Goal: Task Accomplishment & Management: Complete application form

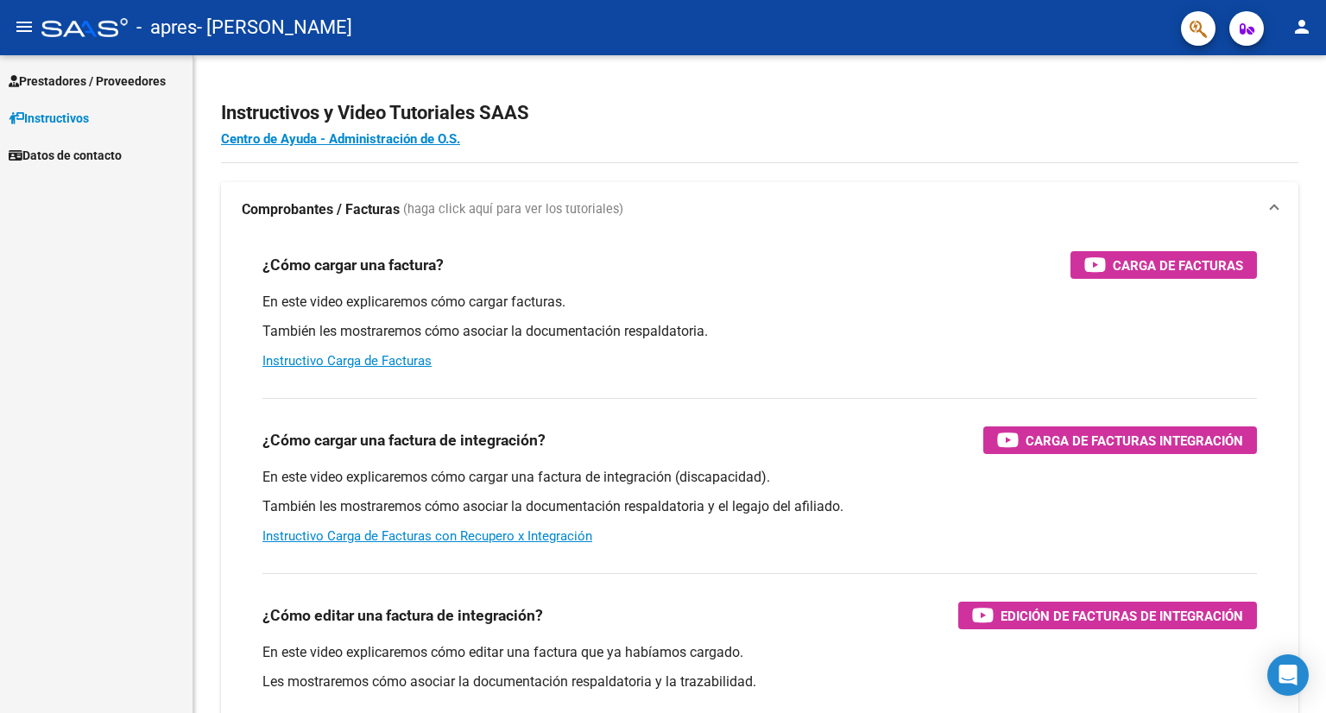
click at [81, 88] on span "Prestadores / Proveedores" at bounding box center [87, 81] width 157 height 19
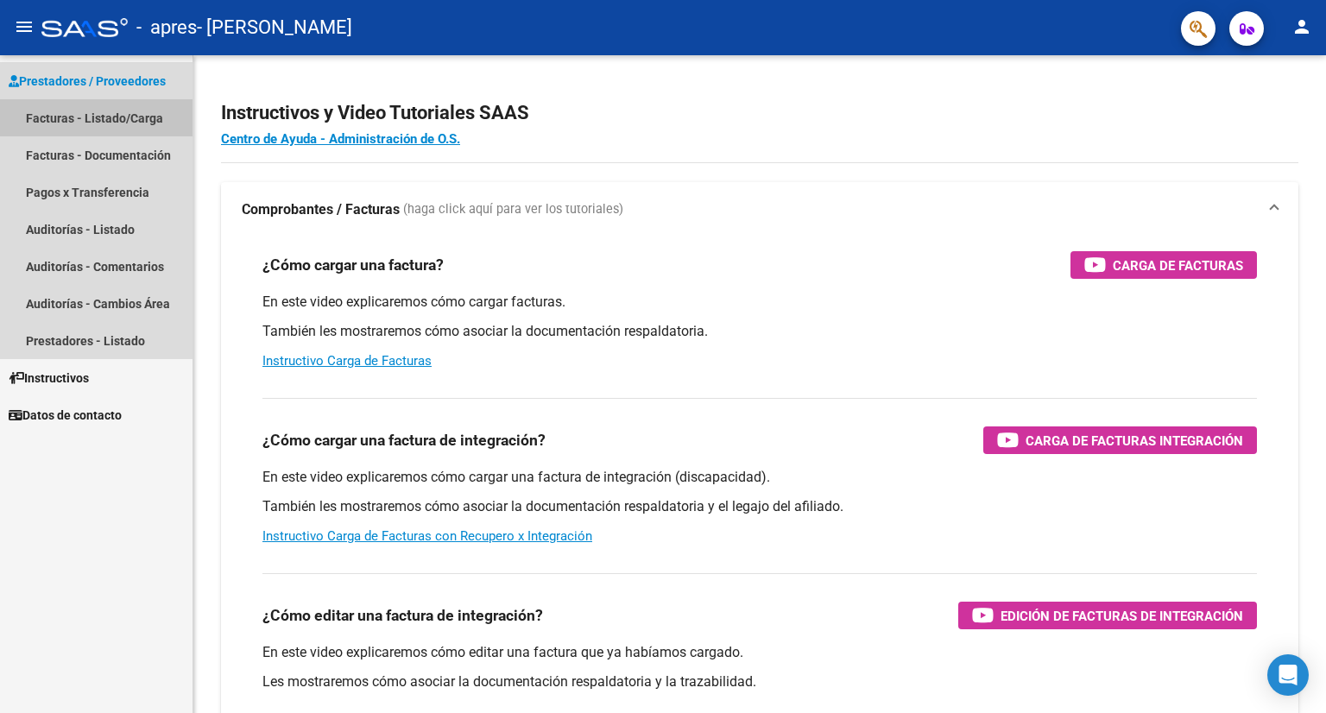
click at [70, 117] on link "Facturas - Listado/Carga" at bounding box center [96, 117] width 192 height 37
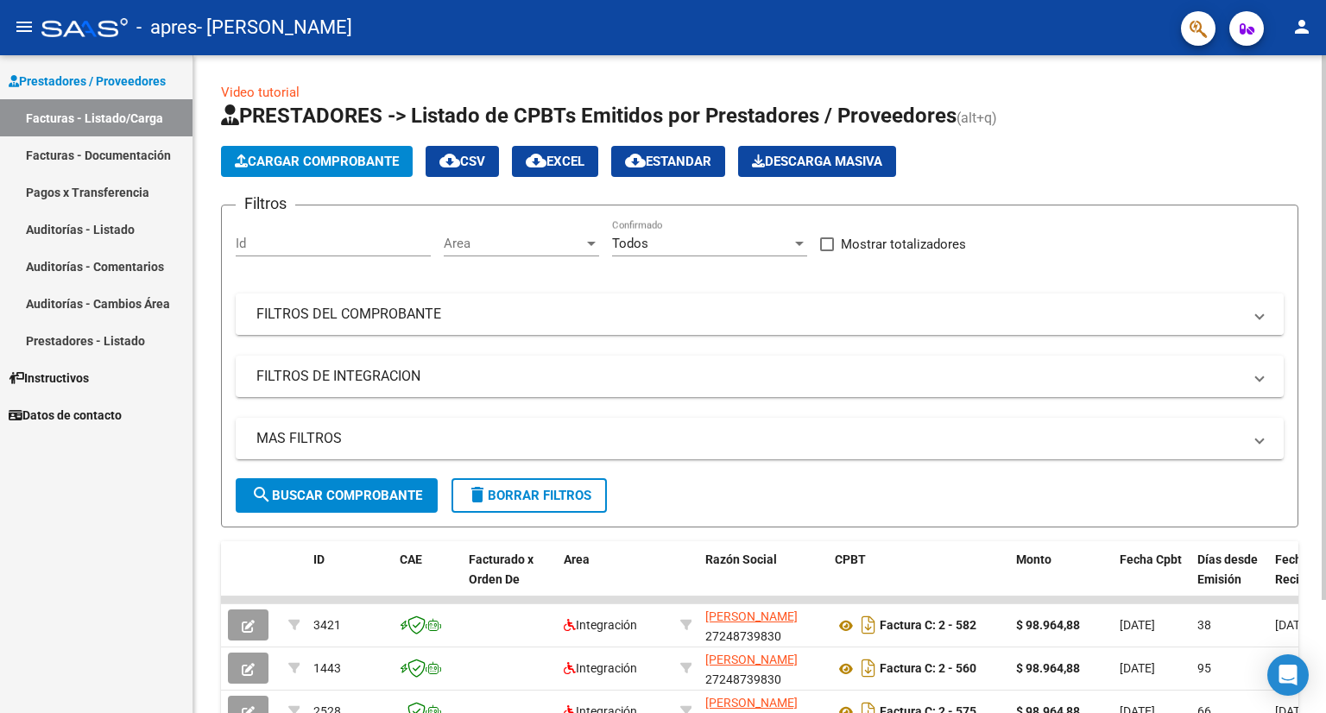
click at [951, 329] on mat-expansion-panel-header "FILTROS DEL COMPROBANTE" at bounding box center [760, 313] width 1048 height 41
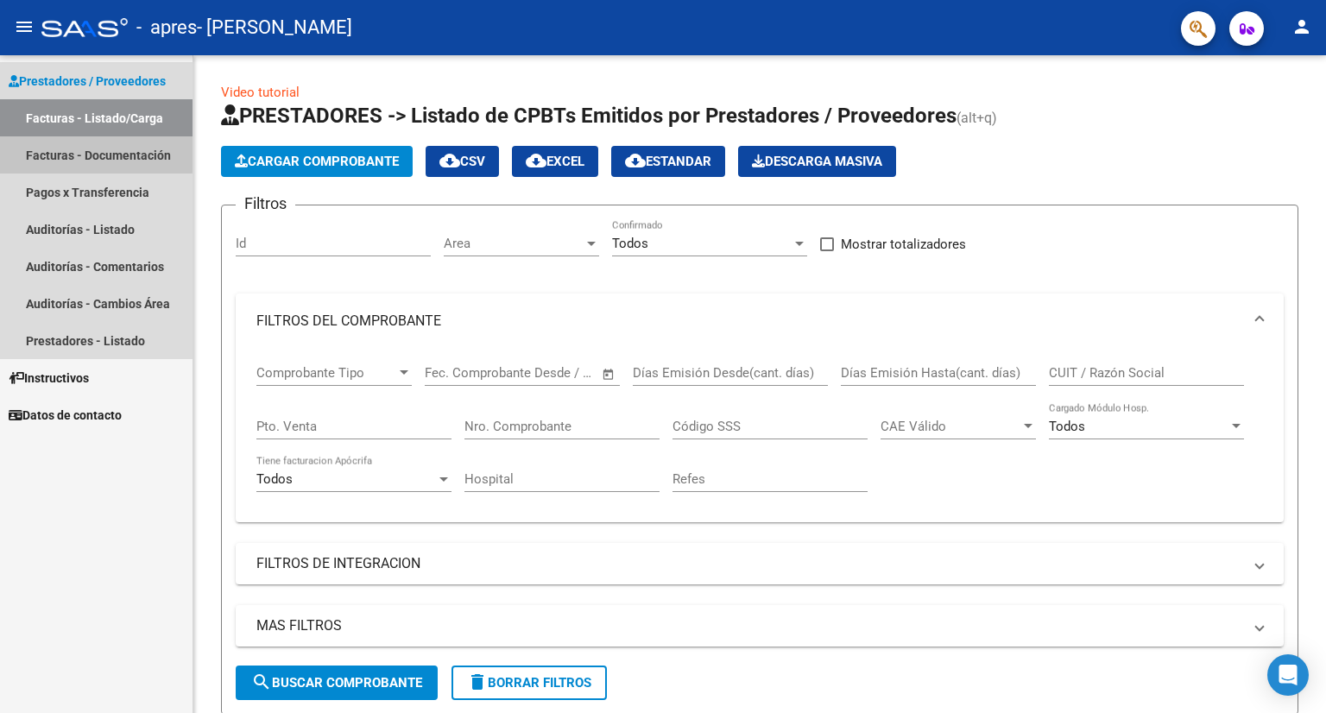
click at [75, 153] on link "Facturas - Documentación" at bounding box center [96, 154] width 192 height 37
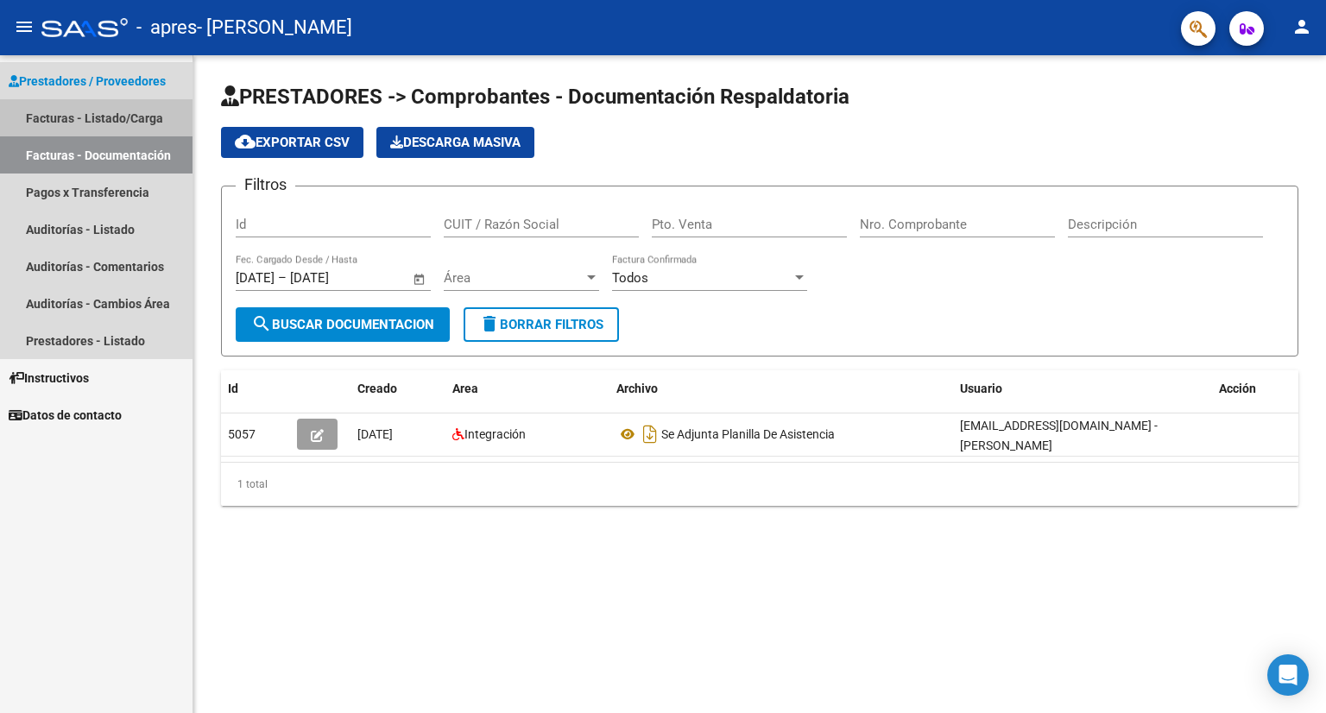
click at [86, 118] on link "Facturas - Listado/Carga" at bounding box center [96, 117] width 192 height 37
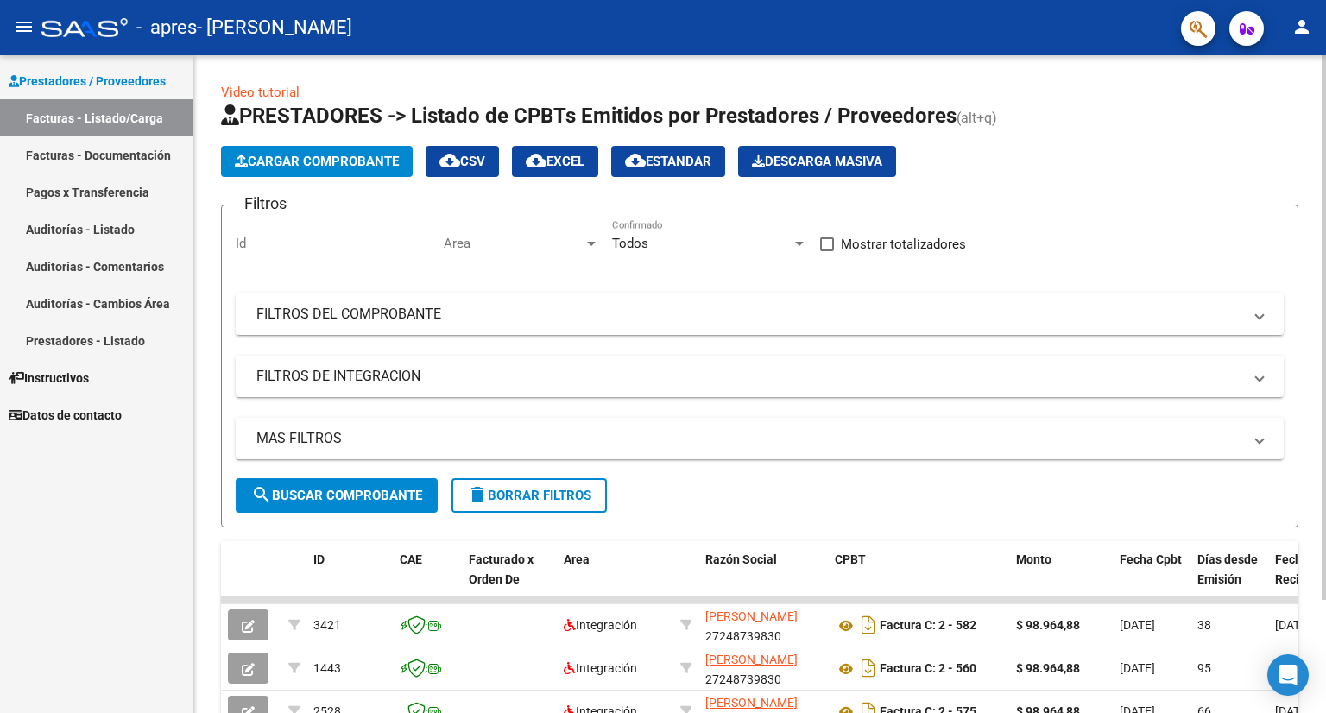
click at [1308, 336] on div "Video tutorial PRESTADORES -> Listado de CPBTs Emitidos por Prestadores / Prove…" at bounding box center [759, 446] width 1132 height 783
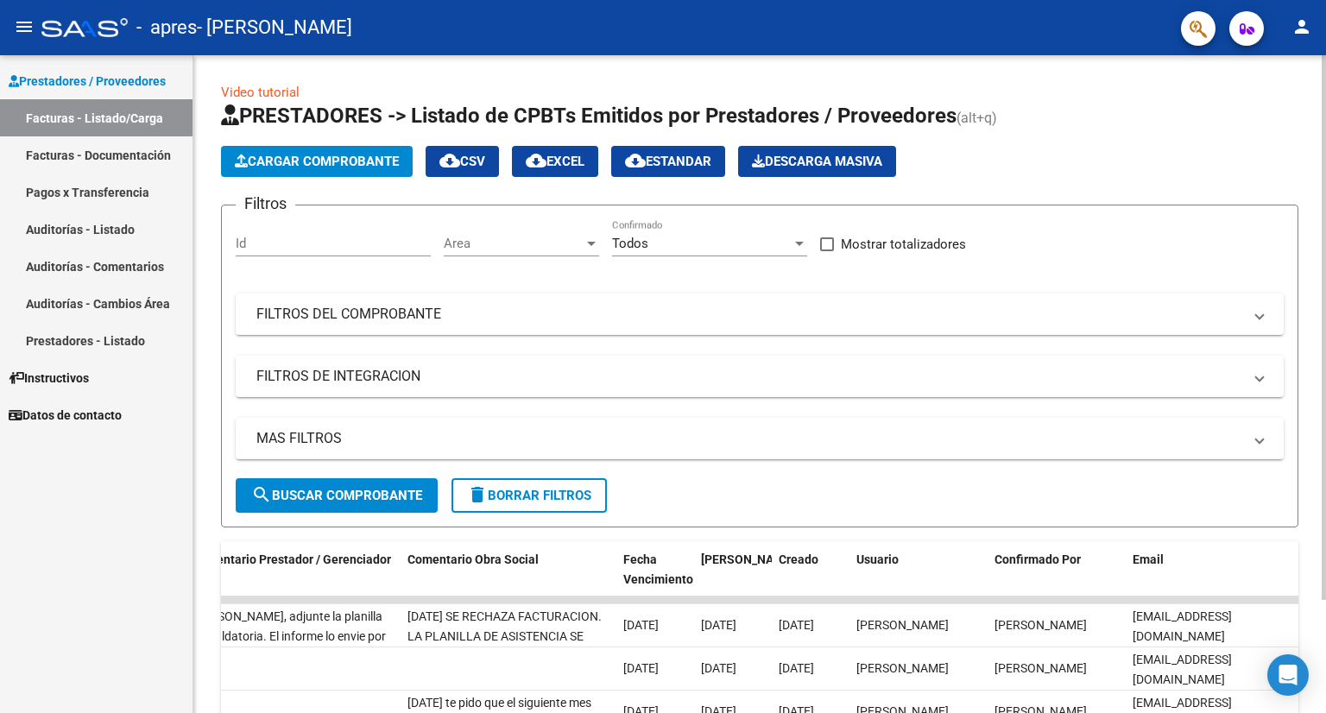
click at [1323, 87] on div at bounding box center [1323, 384] width 4 height 658
click at [311, 167] on span "Cargar Comprobante" at bounding box center [317, 162] width 164 height 16
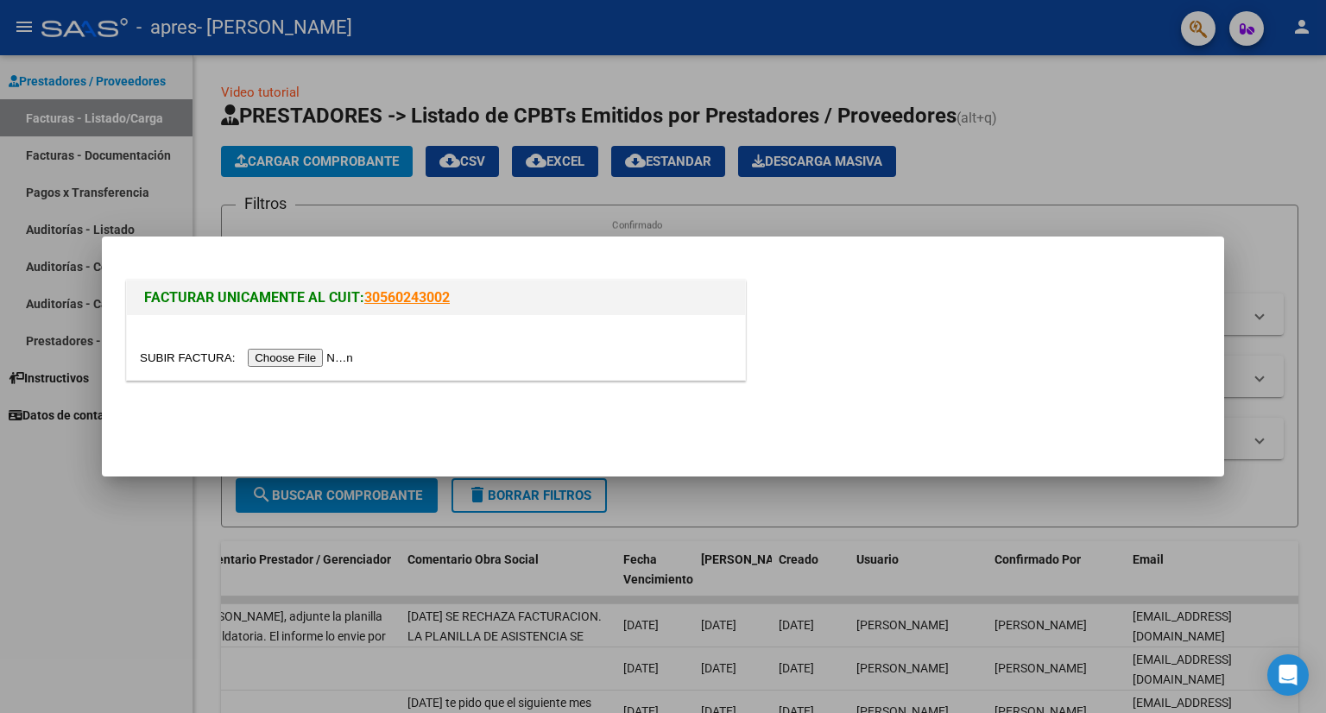
click at [285, 355] on input "file" at bounding box center [249, 358] width 218 height 18
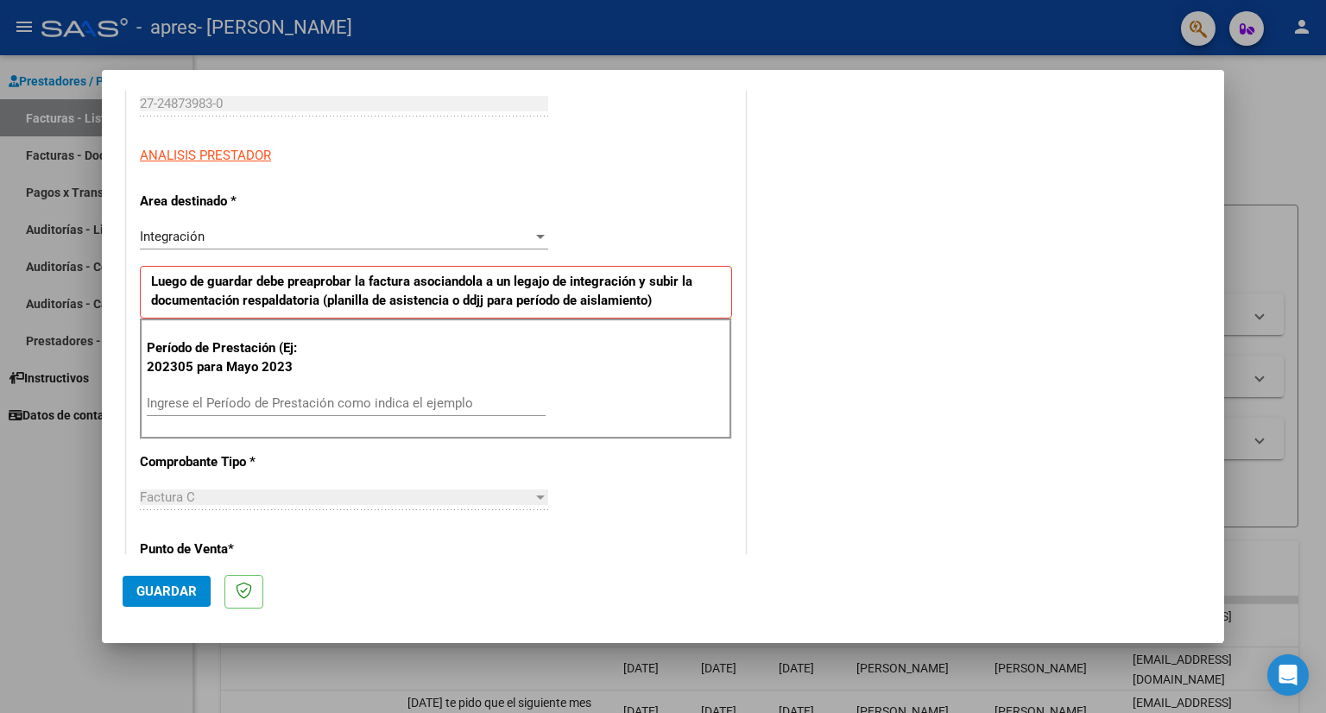
scroll to position [276, 0]
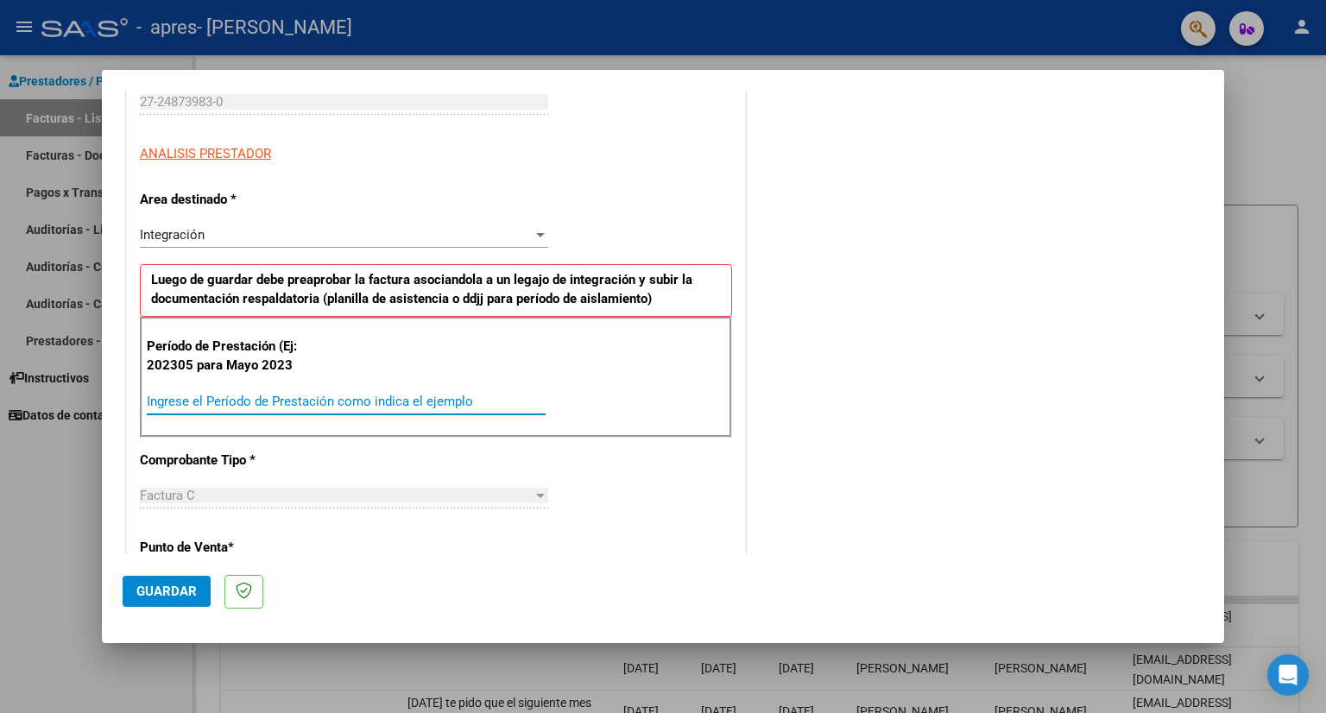
click at [369, 398] on input "Ingrese el Período de Prestación como indica el ejemplo" at bounding box center [346, 402] width 399 height 16
click at [238, 398] on input "Ingrese el Período de Prestación como indica el ejemplo" at bounding box center [346, 402] width 399 height 16
type input "202507"
click at [243, 484] on div "Factura C Seleccionar Tipo" at bounding box center [344, 495] width 408 height 26
click at [299, 288] on p "Luego de guardar debe preaprobar la factura asociandola a un legajo de integrac…" at bounding box center [436, 290] width 592 height 53
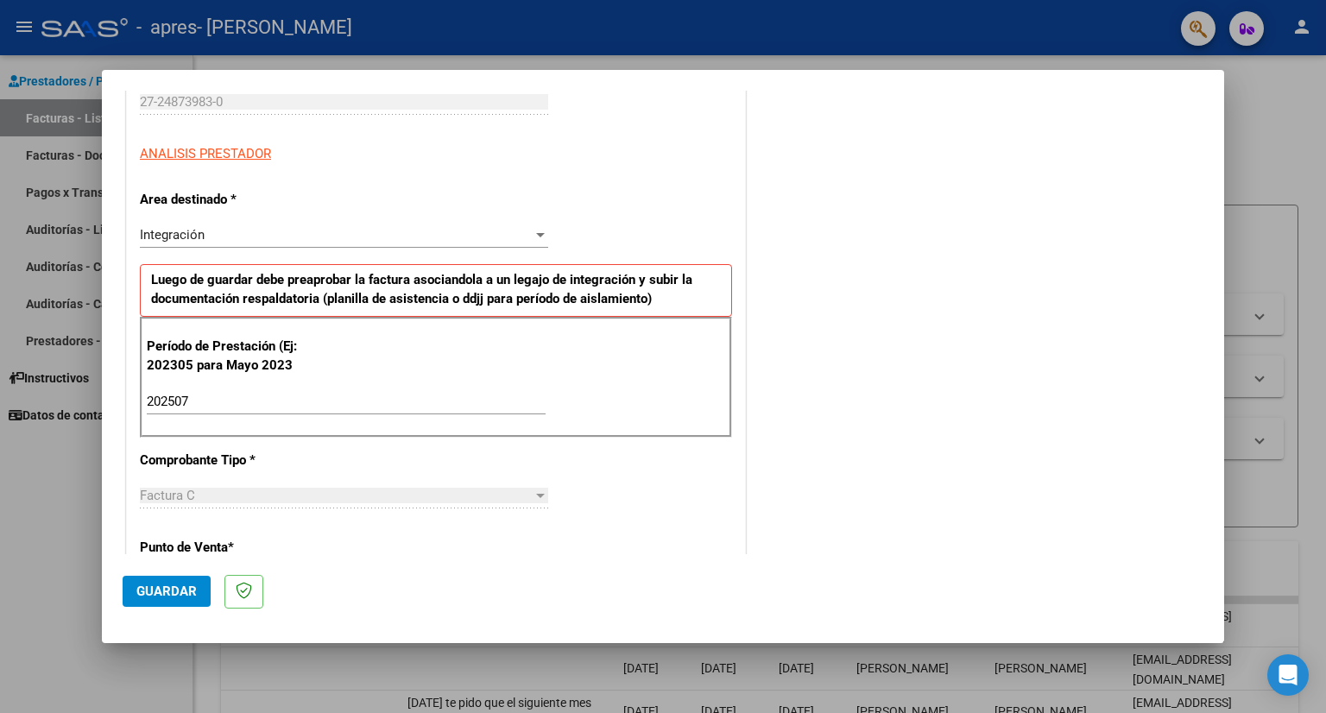
click at [762, 411] on div "COMENTARIOS Comentarios del Prestador / Gerenciador:" at bounding box center [976, 567] width 454 height 1467
click at [422, 222] on div "Integración Seleccionar Area" at bounding box center [344, 235] width 408 height 26
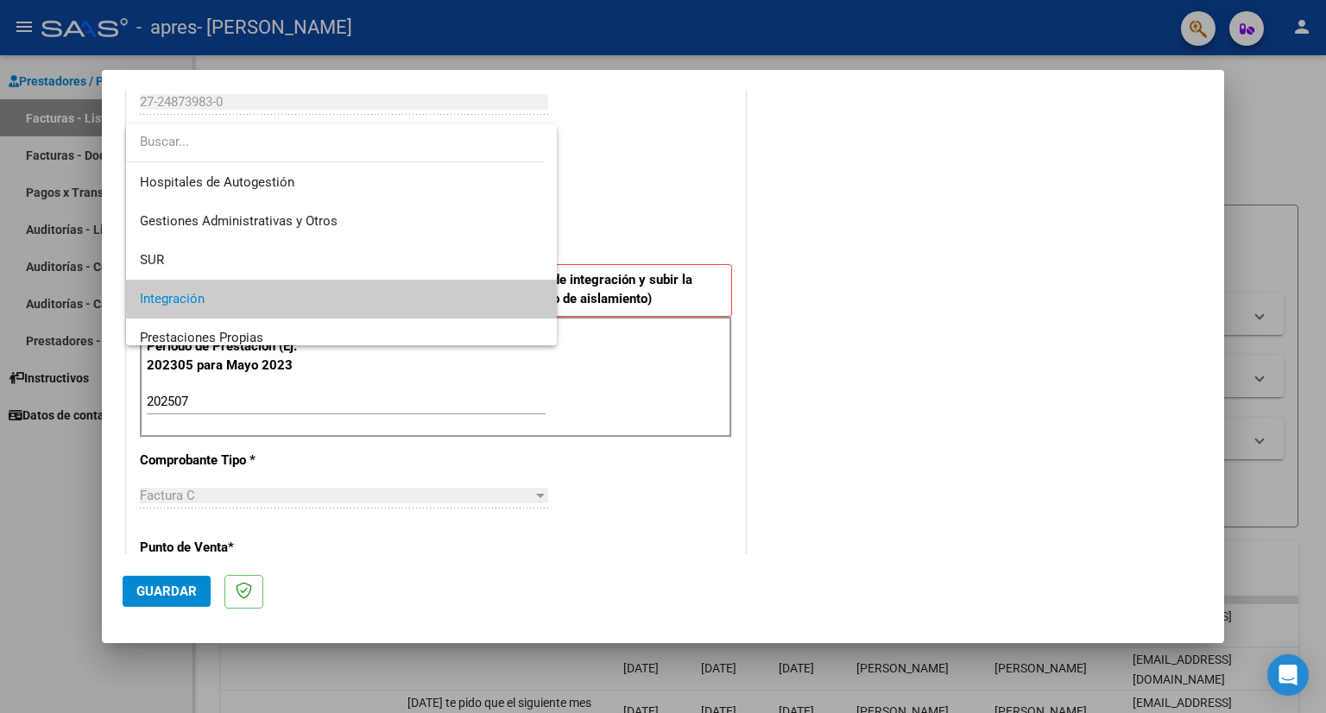
scroll to position [64, 0]
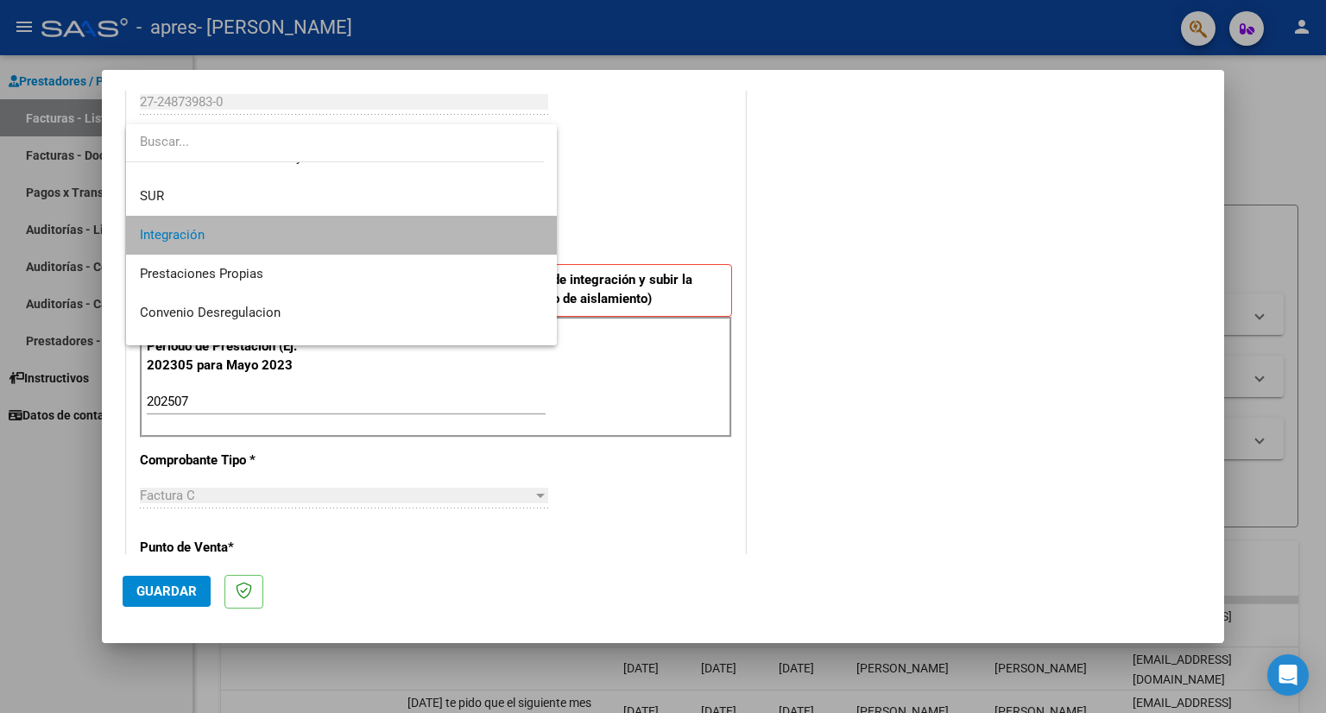
click at [422, 221] on span "Integración" at bounding box center [342, 235] width 404 height 39
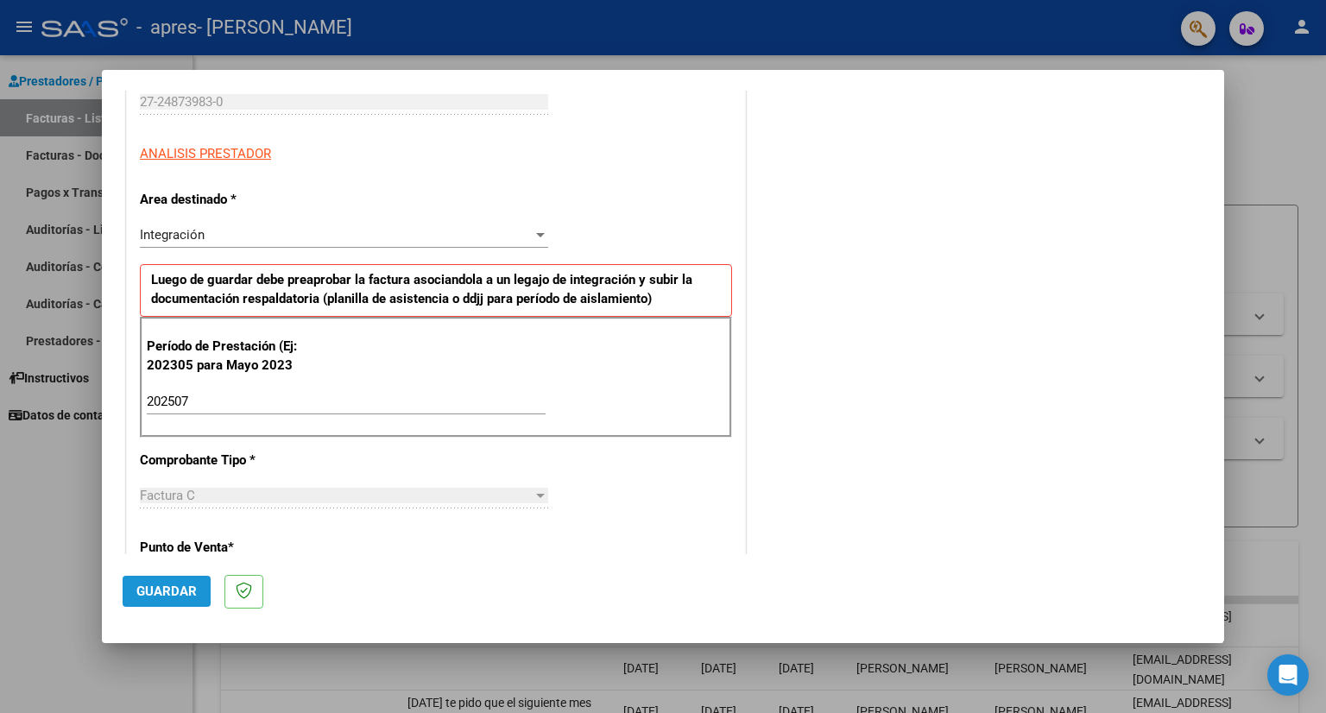
click at [152, 579] on button "Guardar" at bounding box center [167, 591] width 88 height 31
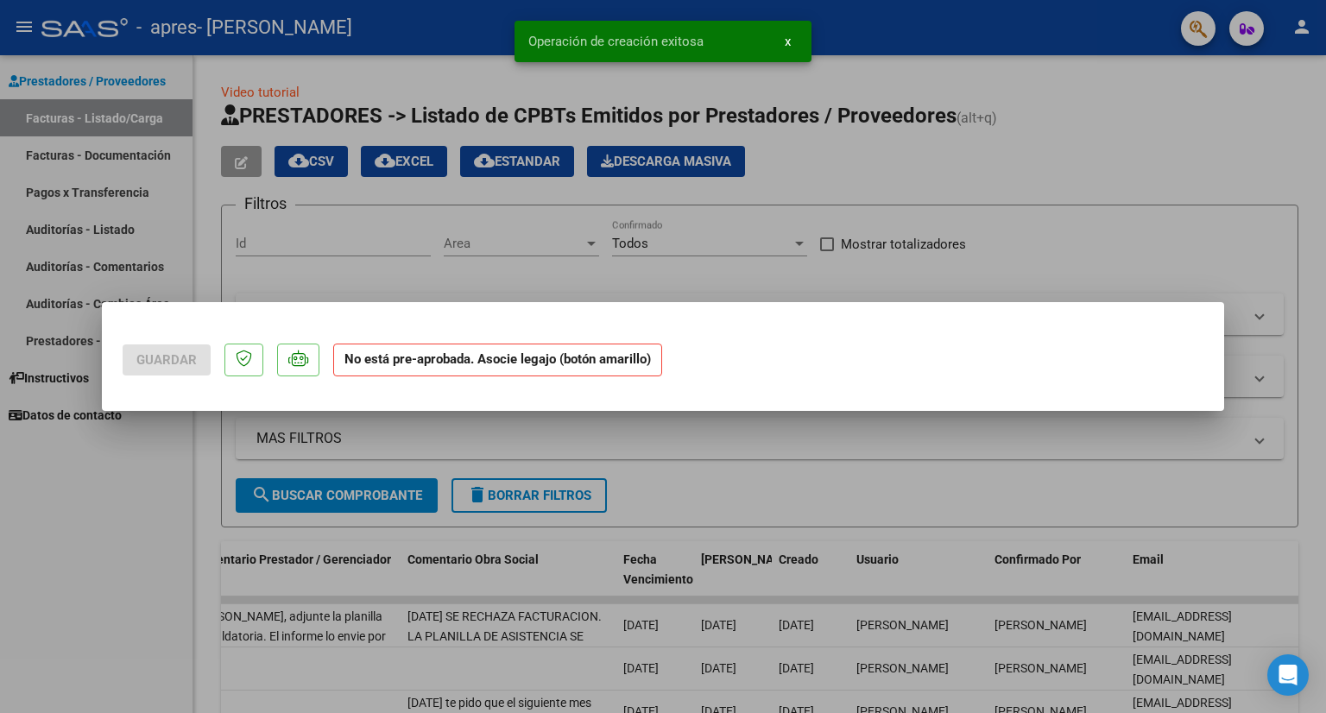
scroll to position [0, 0]
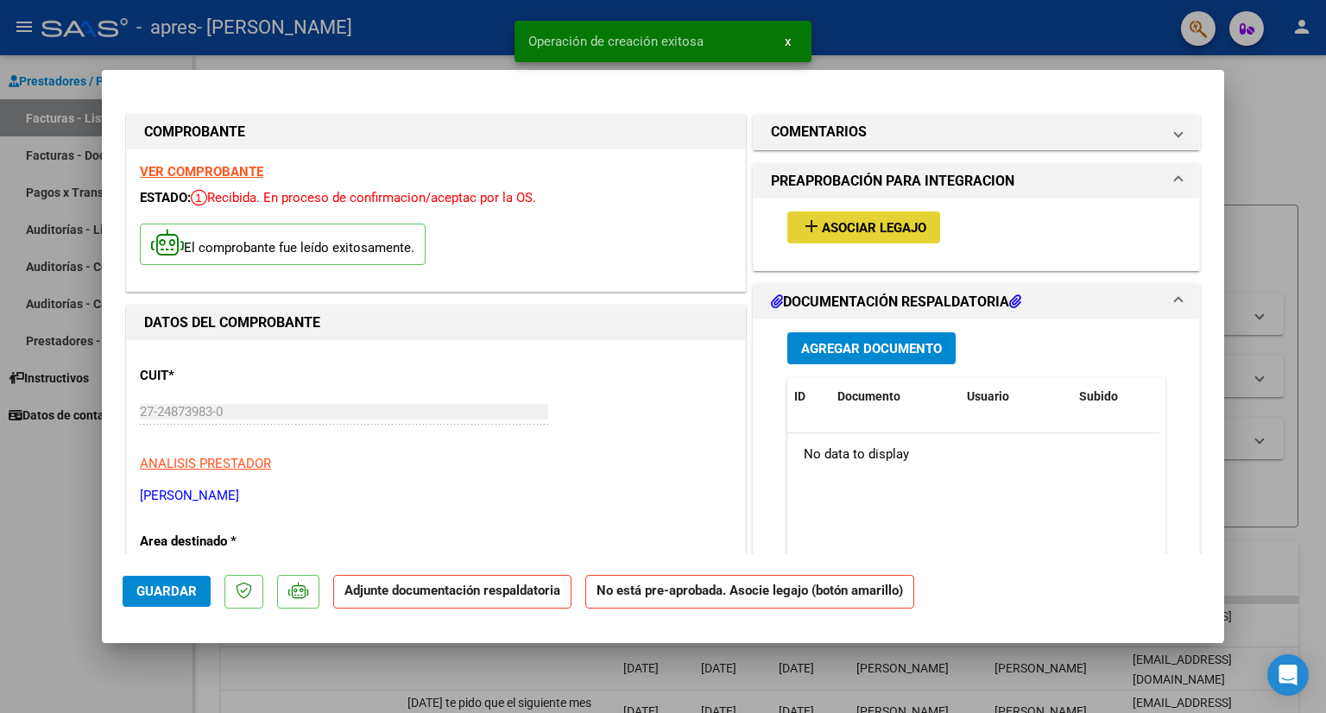
click at [839, 231] on span "Asociar Legajo" at bounding box center [874, 228] width 104 height 16
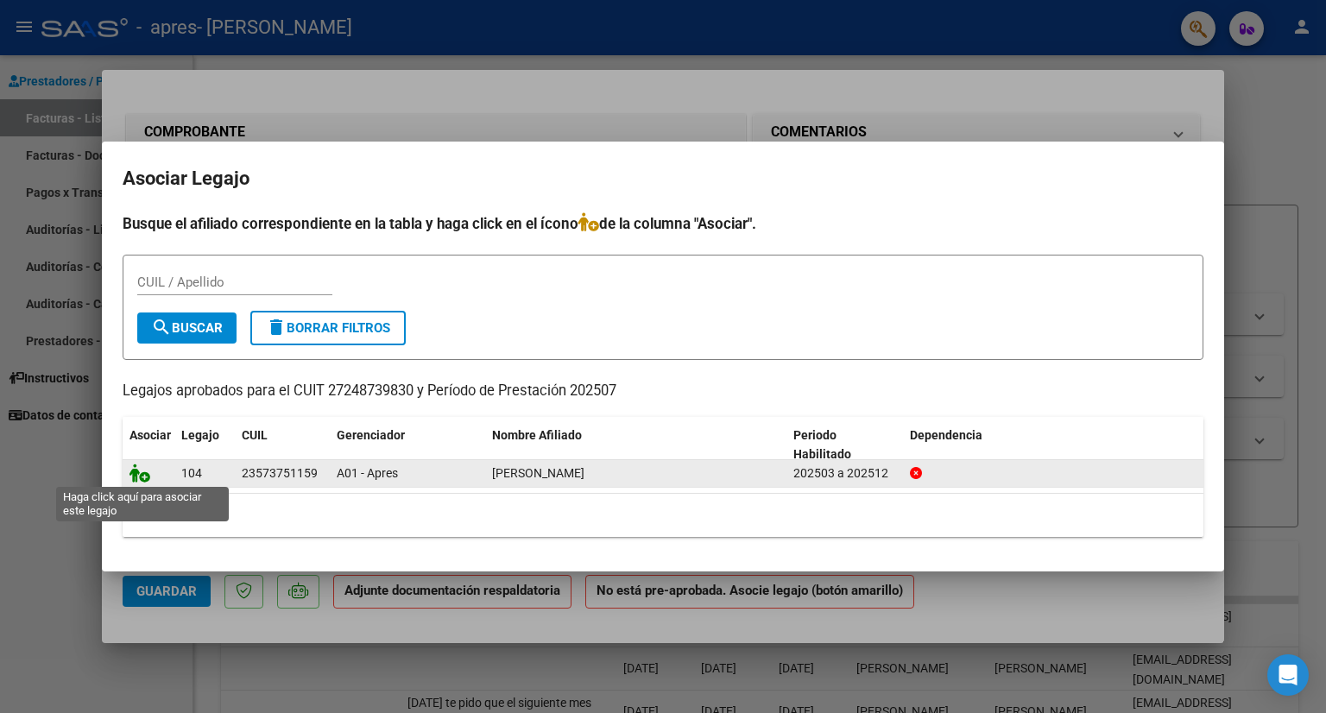
click at [141, 469] on icon at bounding box center [139, 472] width 21 height 19
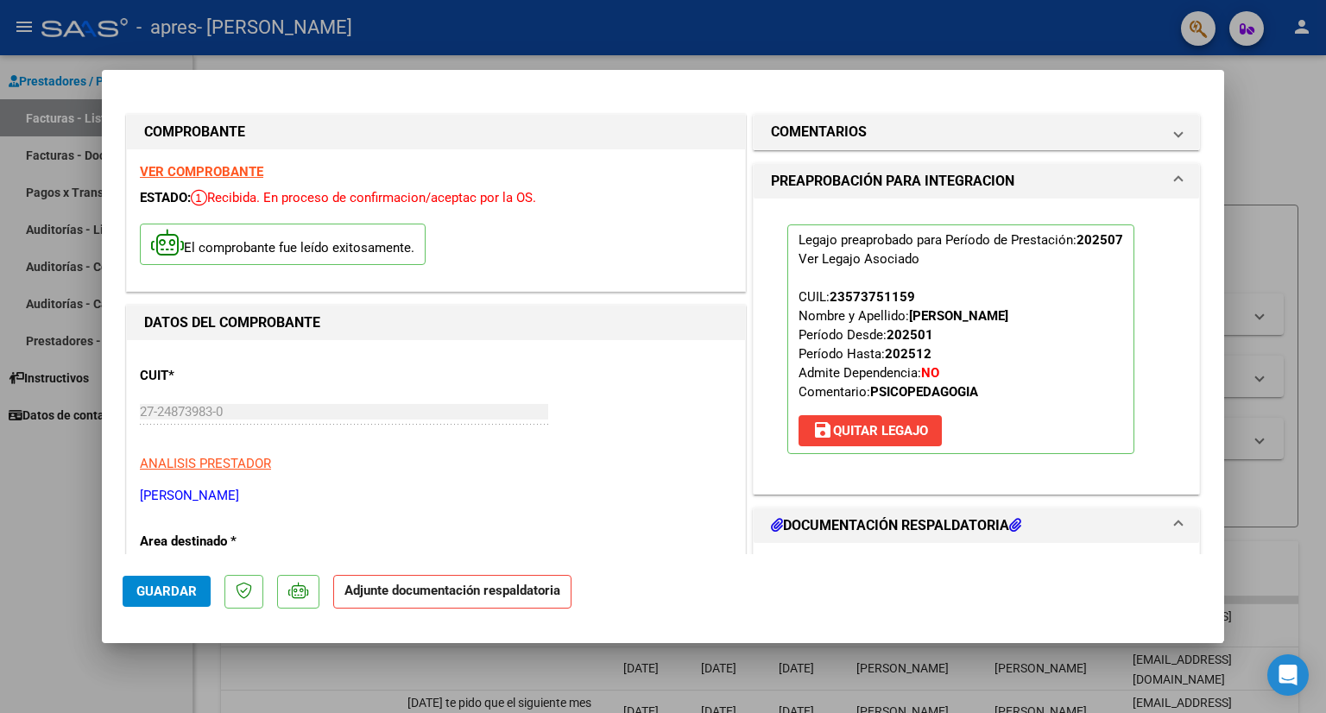
click at [956, 535] on mat-expansion-panel-header "DOCUMENTACIÓN RESPALDATORIA" at bounding box center [975, 525] width 445 height 35
click at [989, 523] on h1 "DOCUMENTACIÓN RESPALDATORIA" at bounding box center [896, 525] width 250 height 21
click at [1170, 526] on mat-expansion-panel-header "DOCUMENTACIÓN RESPALDATORIA" at bounding box center [975, 525] width 445 height 35
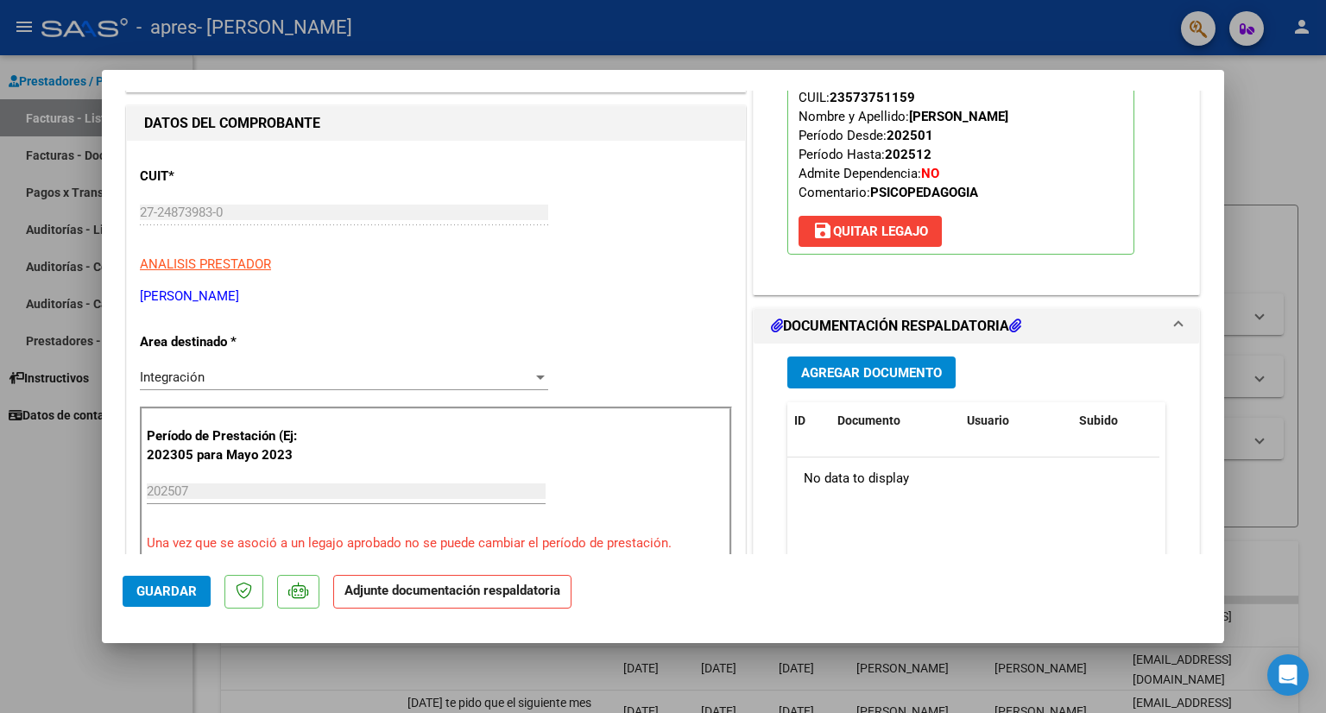
scroll to position [202, 0]
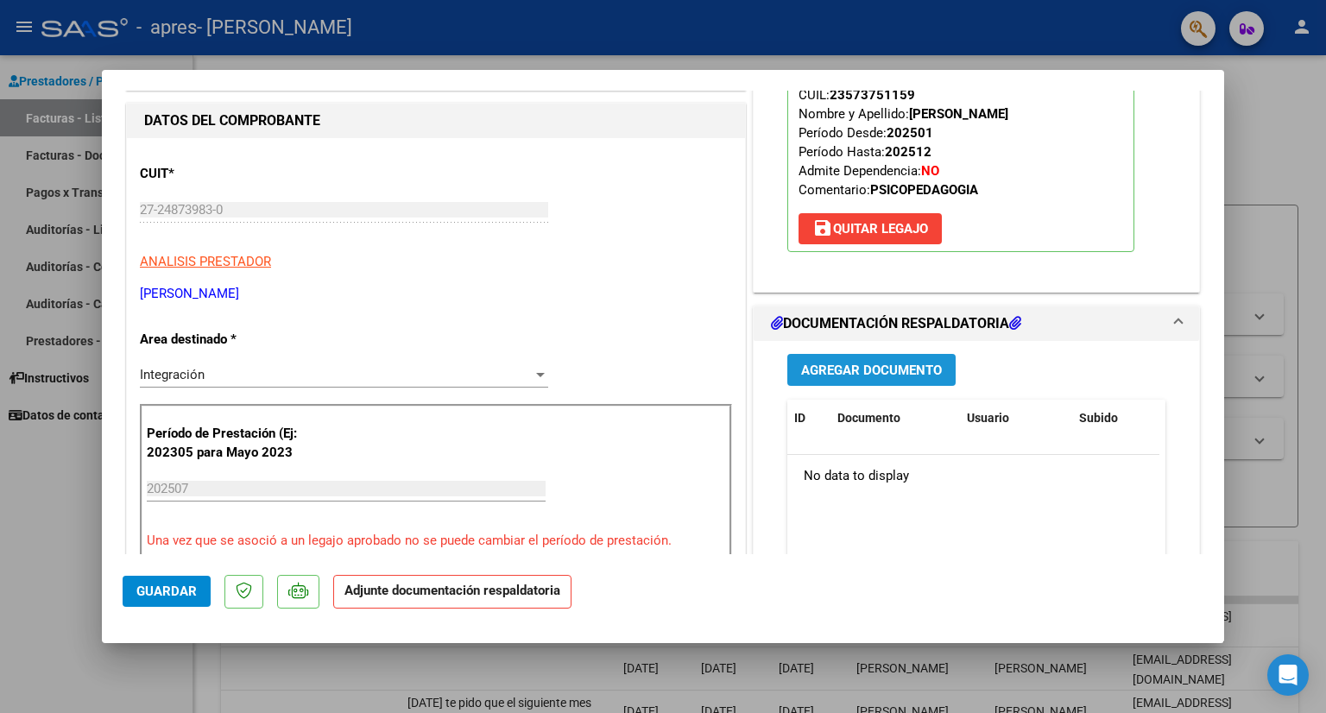
click at [832, 382] on button "Agregar Documento" at bounding box center [871, 370] width 168 height 32
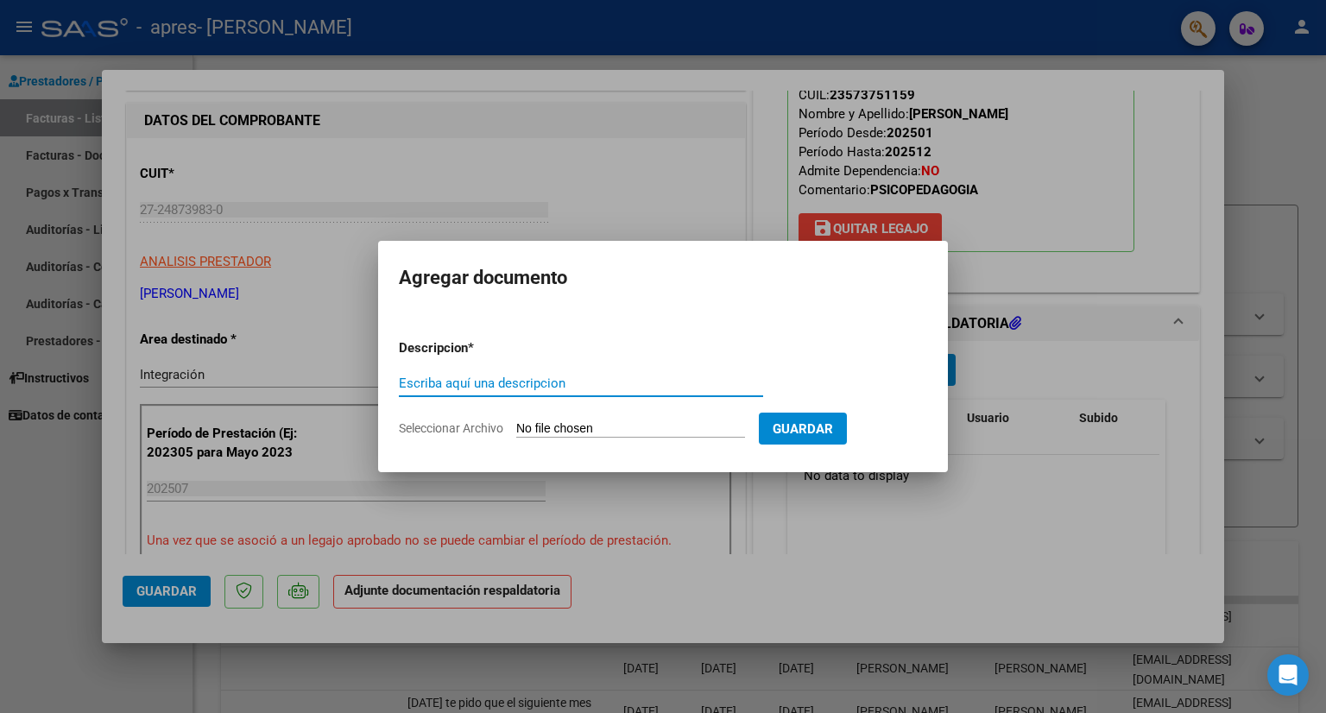
click at [454, 386] on input "Escriba aquí una descripcion" at bounding box center [581, 383] width 364 height 16
click at [545, 427] on input "Seleccionar Archivo" at bounding box center [630, 429] width 229 height 16
type input "C:\fakepath\20250808_170010.jpg"
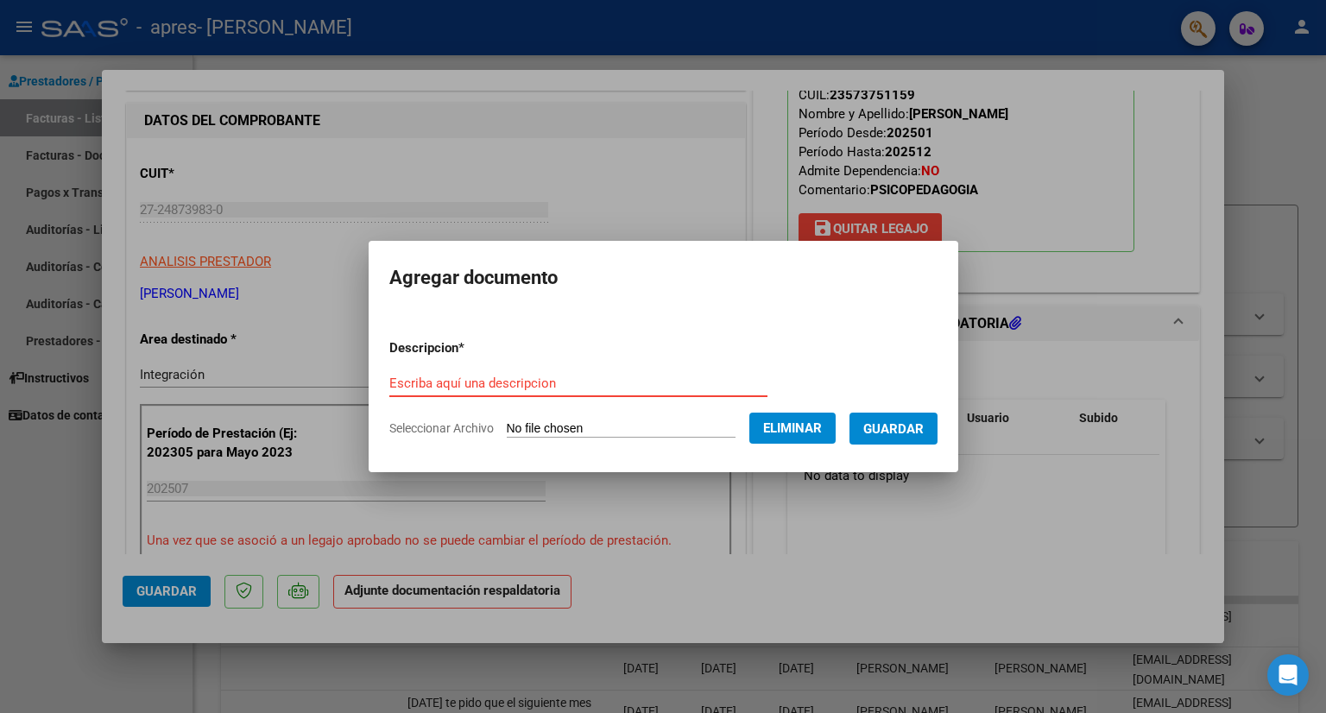
click at [510, 381] on input "Escriba aquí una descripcion" at bounding box center [578, 383] width 378 height 16
type input "planilla de asistencia [PERSON_NAME]"
click at [916, 430] on span "Guardar" at bounding box center [893, 429] width 60 height 16
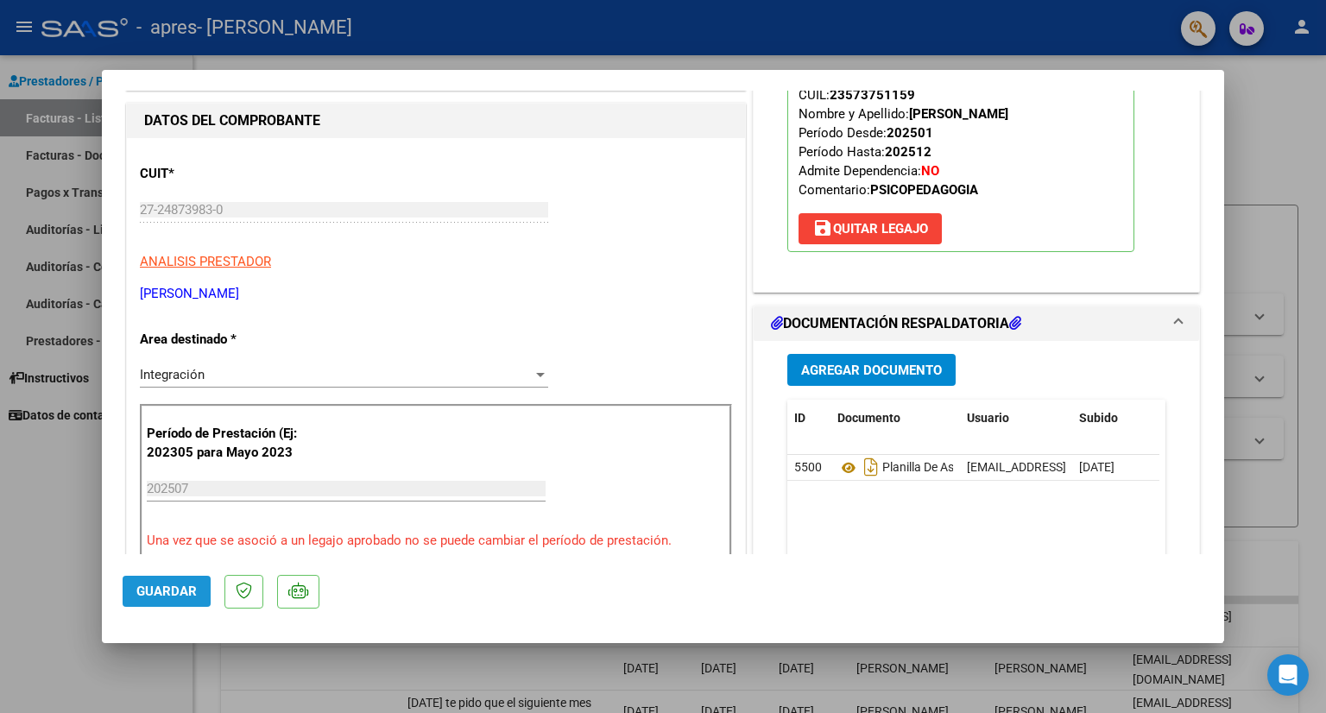
click at [166, 589] on span "Guardar" at bounding box center [166, 591] width 60 height 16
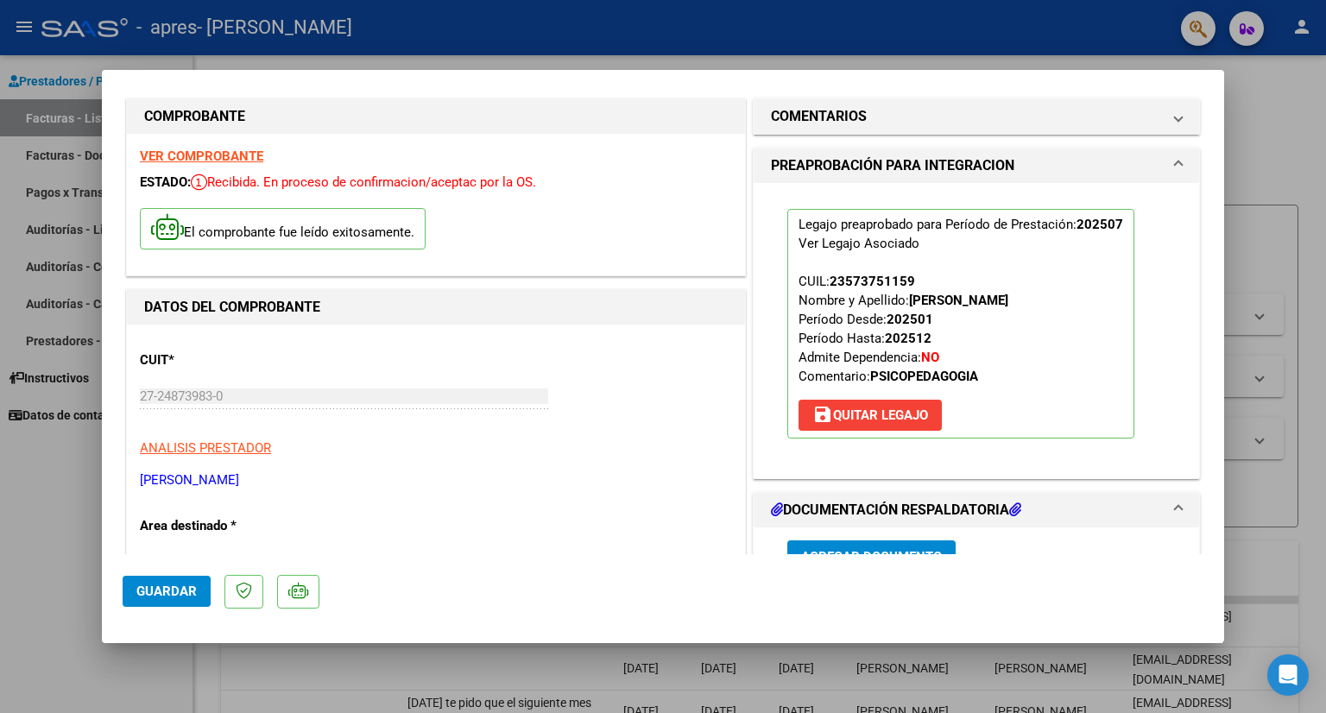
scroll to position [0, 0]
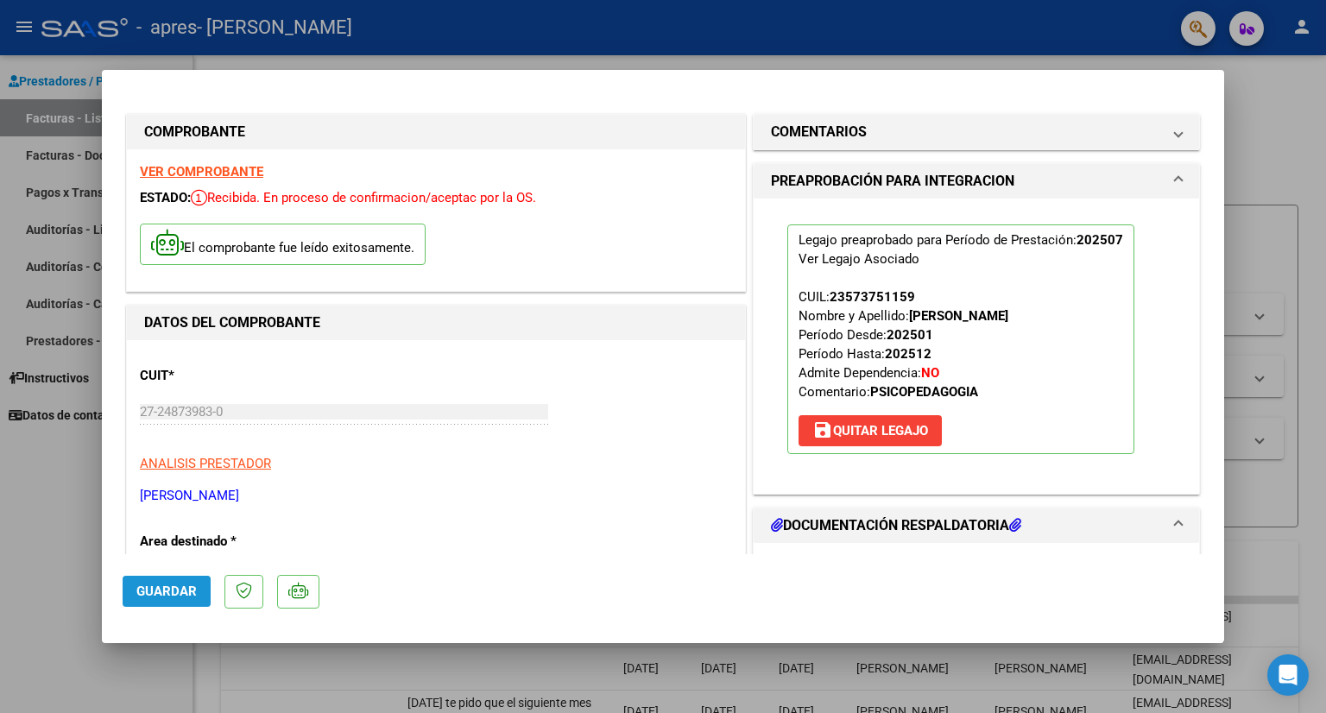
click at [154, 582] on button "Guardar" at bounding box center [167, 591] width 88 height 31
